Goal: Navigation & Orientation: Find specific page/section

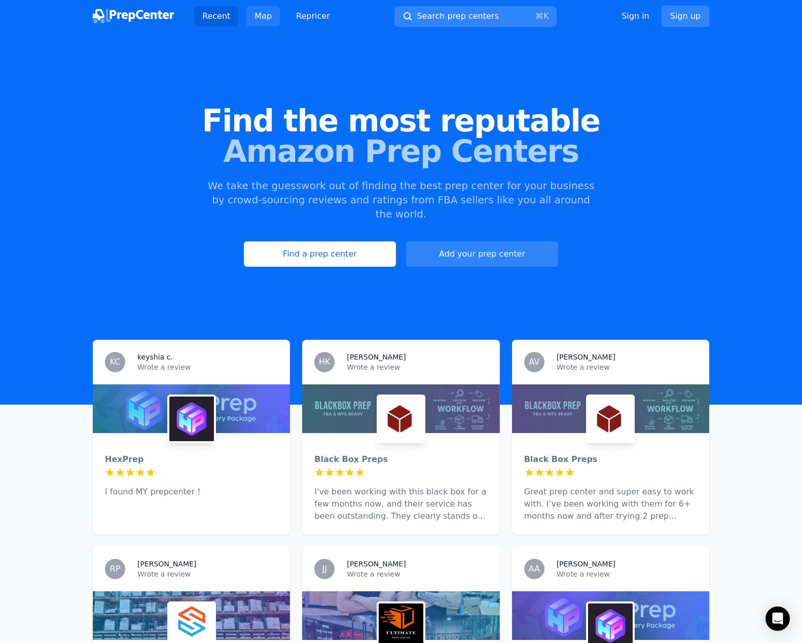
click at [256, 21] on link "Map" at bounding box center [263, 16] width 33 height 20
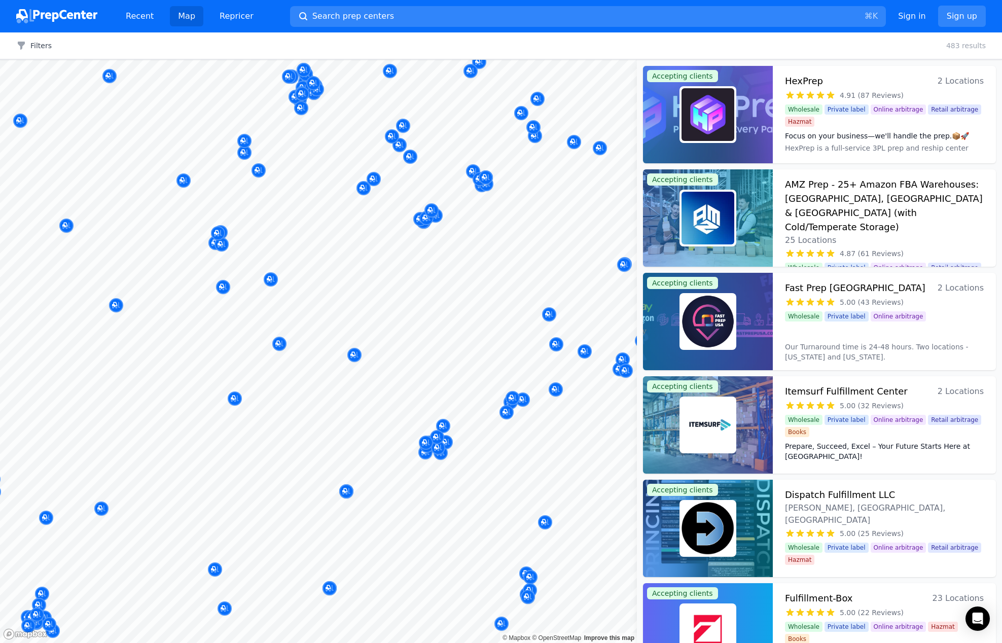
click at [356, 354] on div at bounding box center [409, 352] width 195 height 8
click at [354, 354] on div at bounding box center [409, 352] width 195 height 8
click at [279, 343] on div at bounding box center [354, 344] width 195 height 8
click at [556, 345] on icon "Map marker" at bounding box center [556, 344] width 8 height 10
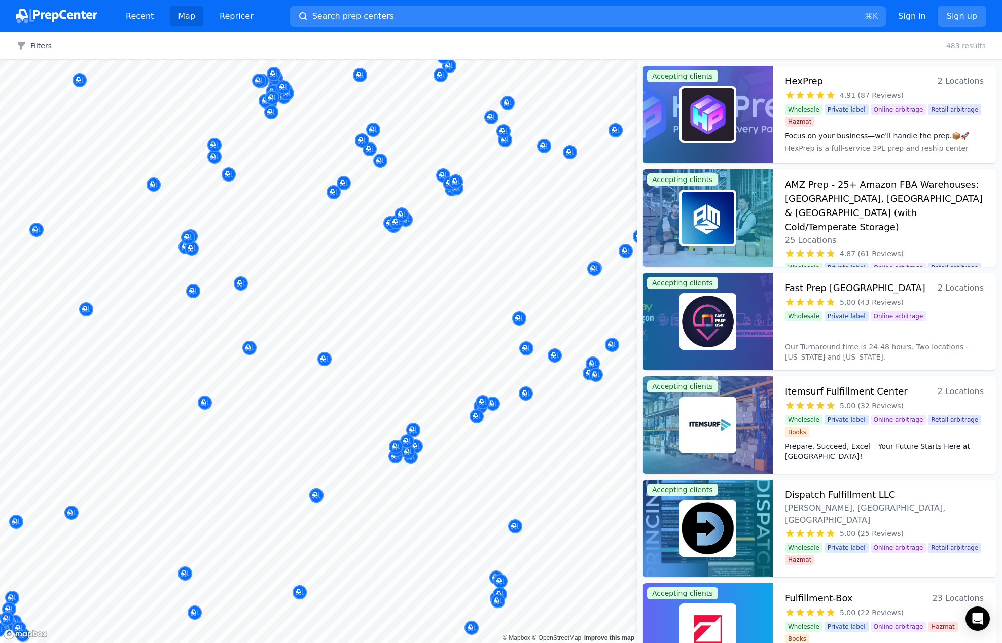
click at [387, 266] on body "Recent Map Repricer Search prep centers ⌘ K Open main menu Sign in Sign up Filt…" at bounding box center [501, 321] width 1002 height 643
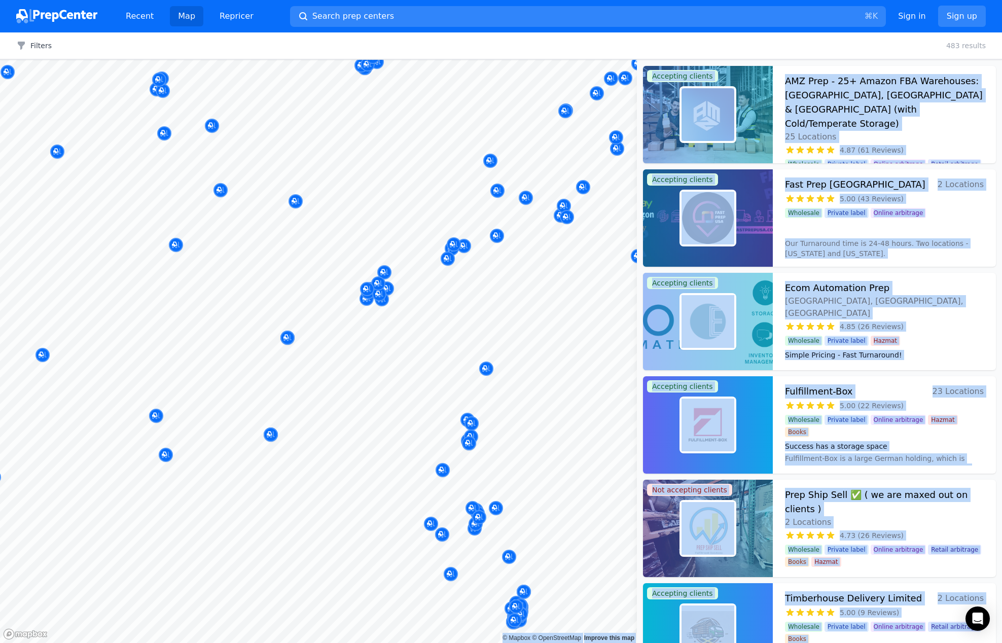
click at [220, 190] on div at bounding box center [295, 190] width 195 height 8
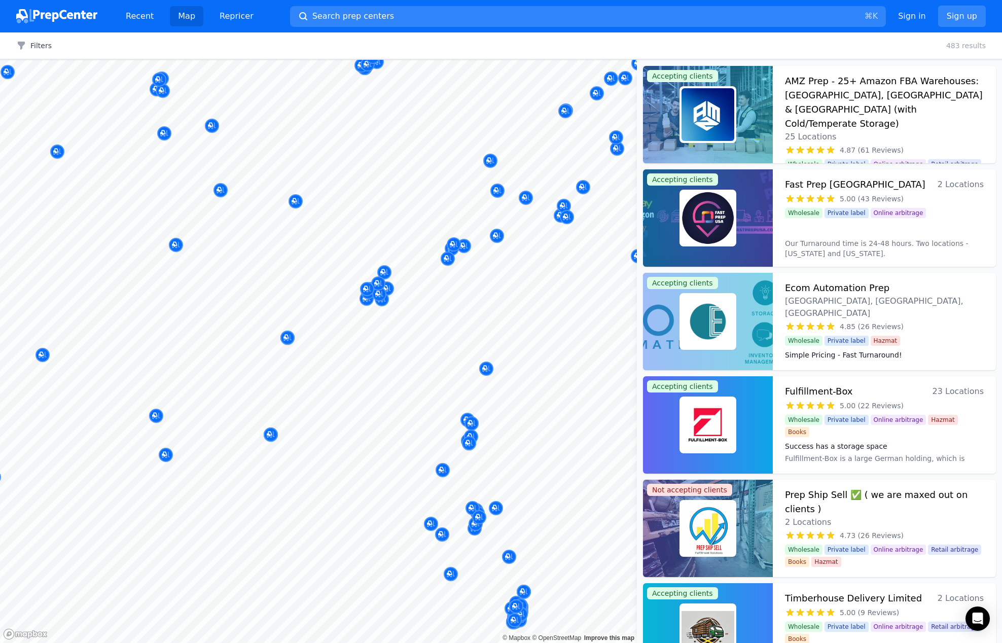
click at [219, 188] on div at bounding box center [295, 190] width 195 height 8
click at [220, 189] on div at bounding box center [295, 190] width 195 height 8
click at [344, 364] on body "Recent Map Repricer Search prep centers ⌘ K Open main menu Sign in Sign up Filt…" at bounding box center [501, 321] width 1002 height 643
